Goal: Task Accomplishment & Management: Manage account settings

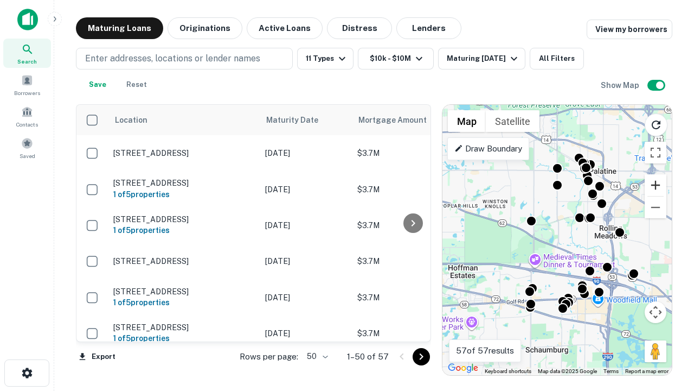
click at [656, 185] on button "Zoom in" at bounding box center [656, 185] width 22 height 22
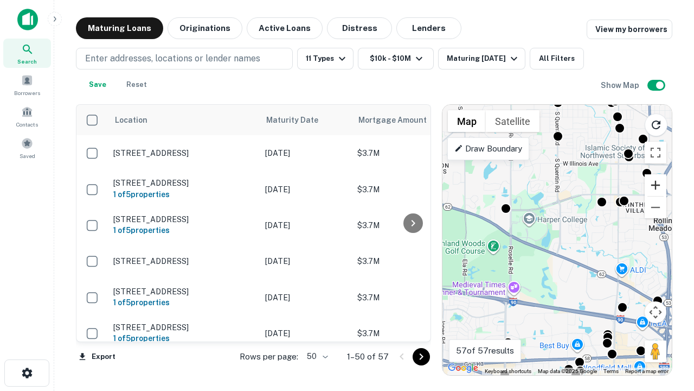
click at [656, 185] on button "Zoom in" at bounding box center [656, 185] width 22 height 22
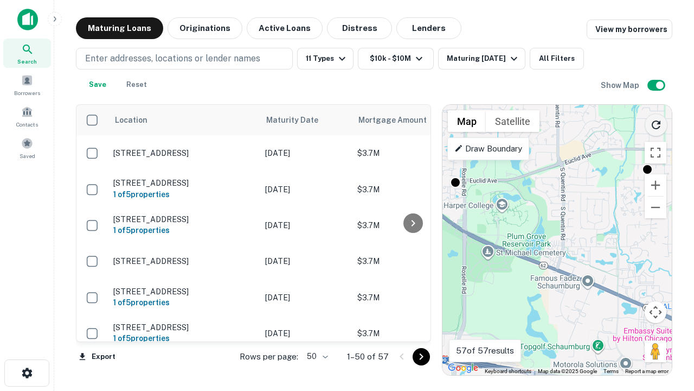
click at [656, 123] on icon "Reload search area" at bounding box center [656, 124] width 13 height 13
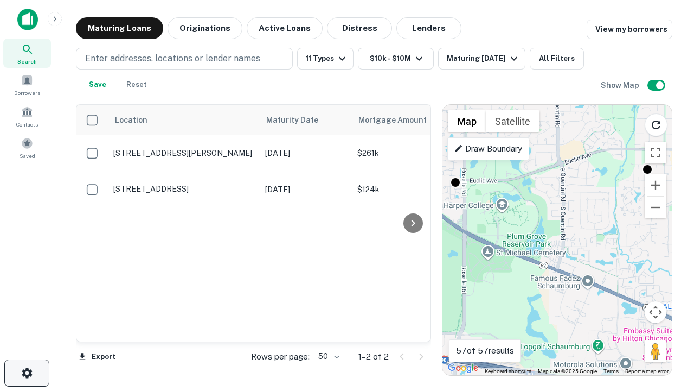
click at [27, 373] on icon "button" at bounding box center [27, 372] width 13 height 13
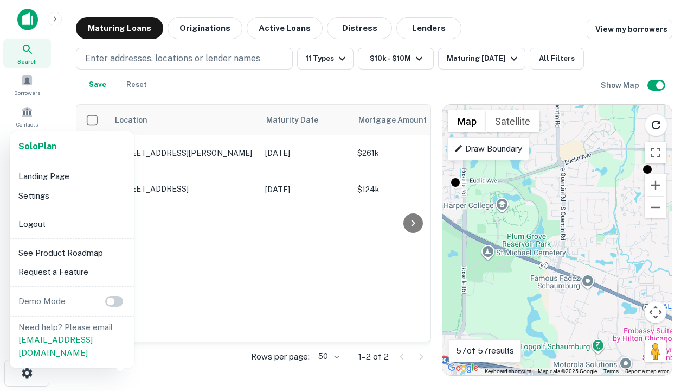
click at [72, 224] on li "Logout" at bounding box center [72, 224] width 116 height 20
